Goal: Obtain resource: Download file/media

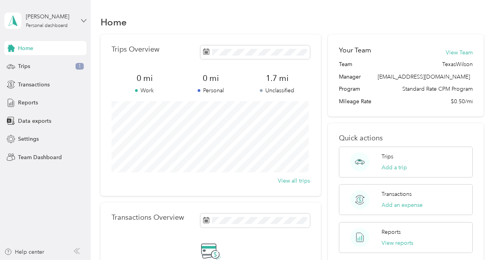
click at [82, 20] on icon at bounding box center [83, 20] width 5 height 3
click at [34, 61] on div "Team dashboard" at bounding box center [32, 64] width 42 height 8
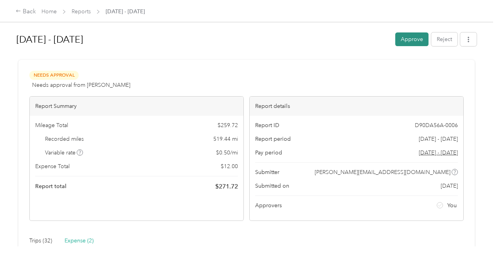
click at [407, 40] on button "Approve" at bounding box center [411, 39] width 33 height 14
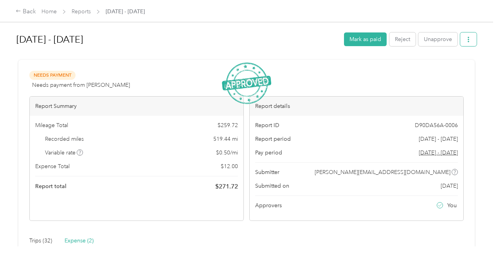
click at [468, 38] on icon "button" at bounding box center [469, 39] width 2 height 5
click at [437, 67] on span "Download" at bounding box center [444, 68] width 26 height 8
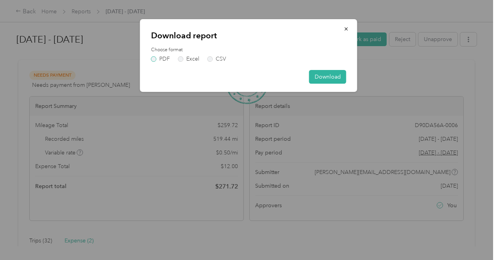
click at [156, 59] on label "PDF" at bounding box center [160, 58] width 19 height 5
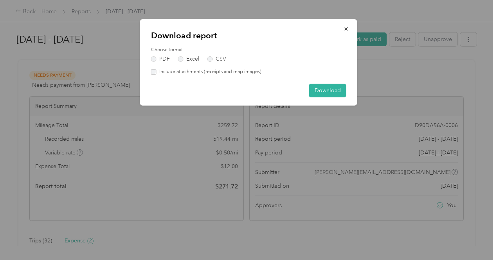
click at [156, 71] on label "Include attachments (receipts and map images)" at bounding box center [208, 71] width 105 height 7
click at [317, 94] on button "Download" at bounding box center [327, 91] width 37 height 14
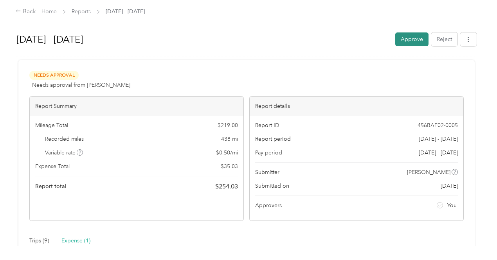
click at [410, 38] on button "Approve" at bounding box center [411, 39] width 33 height 14
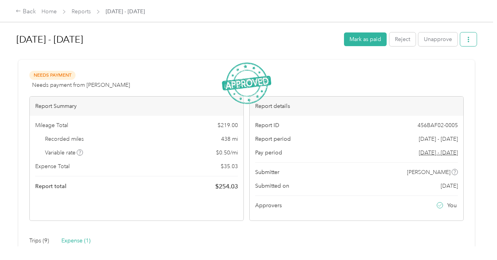
click at [467, 36] on span "button" at bounding box center [468, 39] width 5 height 7
click at [448, 66] on span "Download" at bounding box center [444, 68] width 26 height 8
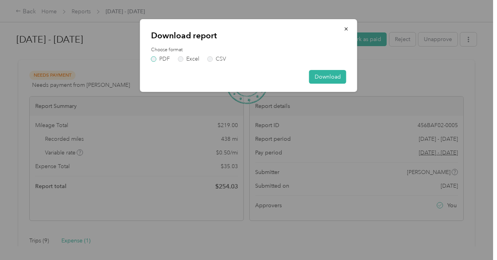
click at [154, 58] on label "PDF" at bounding box center [160, 58] width 19 height 5
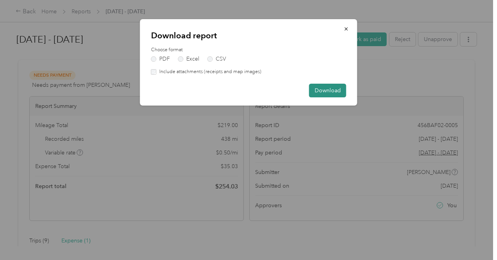
click at [333, 90] on button "Download" at bounding box center [327, 91] width 37 height 14
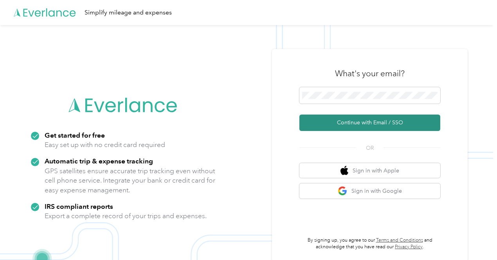
click at [364, 120] on button "Continue with Email / SSO" at bounding box center [369, 123] width 141 height 16
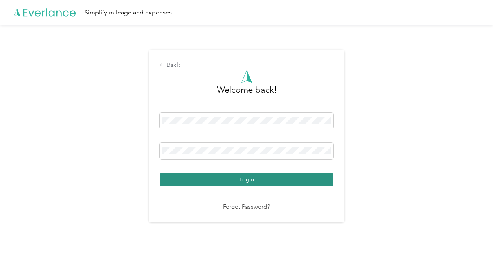
click at [269, 177] on button "Login" at bounding box center [247, 180] width 174 height 14
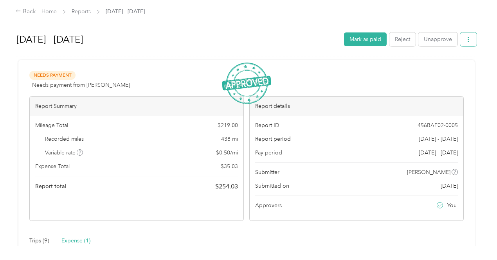
click at [468, 41] on icon "button" at bounding box center [469, 39] width 2 height 5
click at [447, 68] on span "Download" at bounding box center [444, 68] width 26 height 8
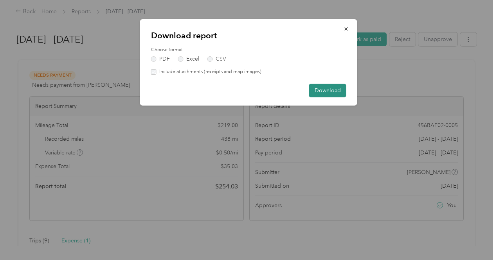
click at [318, 88] on button "Download" at bounding box center [327, 91] width 37 height 14
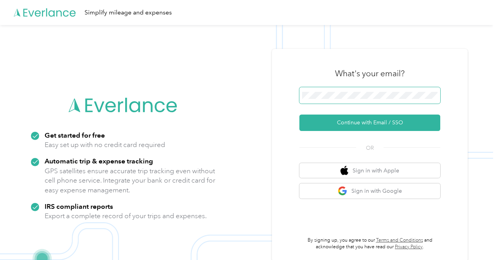
click at [354, 92] on span at bounding box center [369, 95] width 141 height 16
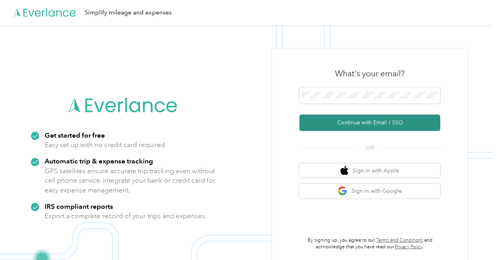
click at [359, 119] on button "Continue with Email / SSO" at bounding box center [369, 123] width 141 height 16
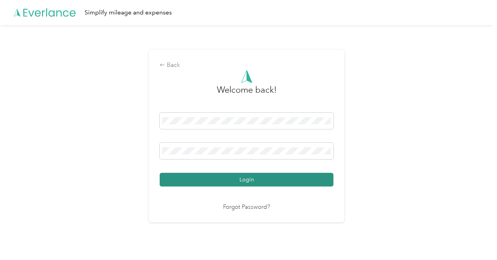
click at [249, 181] on button "Login" at bounding box center [247, 180] width 174 height 14
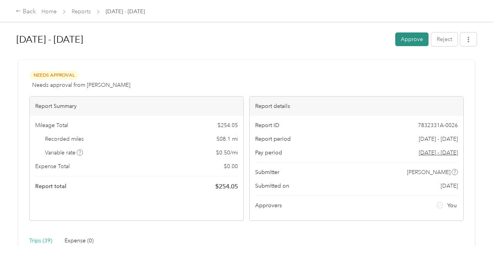
click at [412, 41] on button "Approve" at bounding box center [411, 39] width 33 height 14
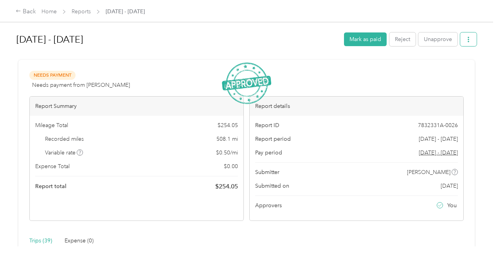
click at [468, 41] on icon "button" at bounding box center [468, 39] width 5 height 5
click at [437, 67] on span "Download" at bounding box center [444, 68] width 26 height 8
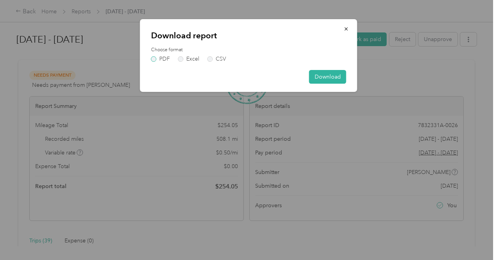
click at [154, 58] on label "PDF" at bounding box center [160, 58] width 19 height 5
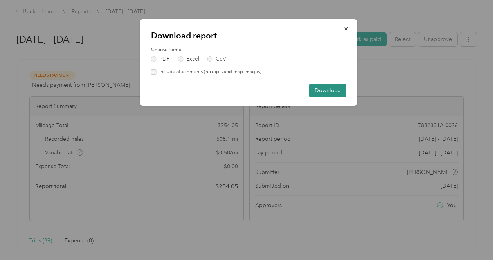
click at [326, 88] on button "Download" at bounding box center [327, 91] width 37 height 14
